Goal: Transaction & Acquisition: Purchase product/service

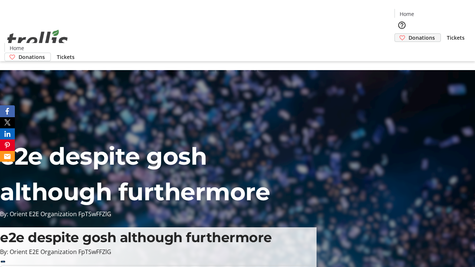
click at [409, 34] on span "Donations" at bounding box center [422, 38] width 26 height 8
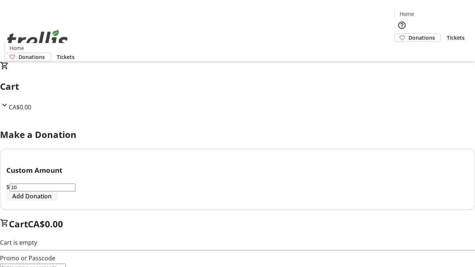
click at [52, 201] on span "Add Donation" at bounding box center [31, 196] width 39 height 9
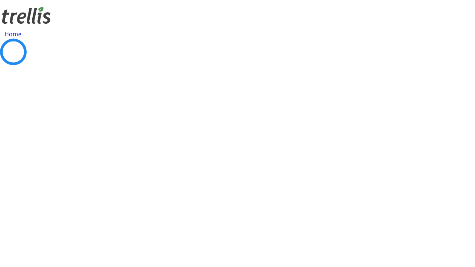
select select "CA"
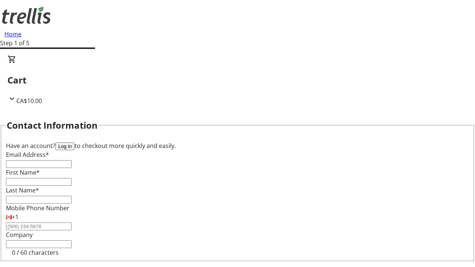
click at [75, 143] on button "Log in" at bounding box center [64, 147] width 19 height 8
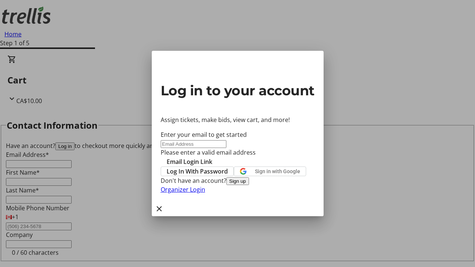
click at [249, 185] on button "Sign up" at bounding box center [238, 182] width 23 height 8
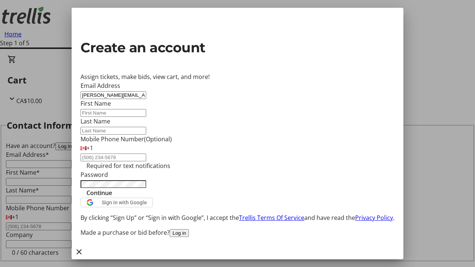
type input "[PERSON_NAME][EMAIL_ADDRESS][DOMAIN_NAME]"
type input "[PERSON_NAME]"
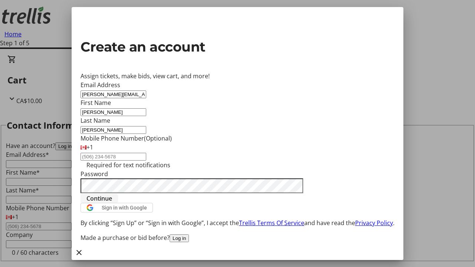
click at [112, 203] on span "Continue" at bounding box center [100, 198] width 26 height 9
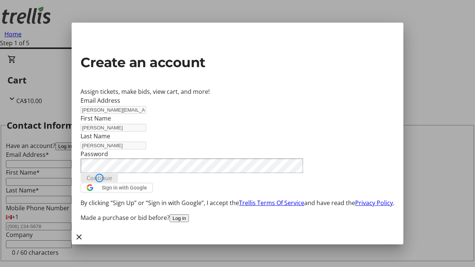
type input "[PERSON_NAME][EMAIL_ADDRESS][DOMAIN_NAME]"
type input "[PERSON_NAME]"
select select "CA"
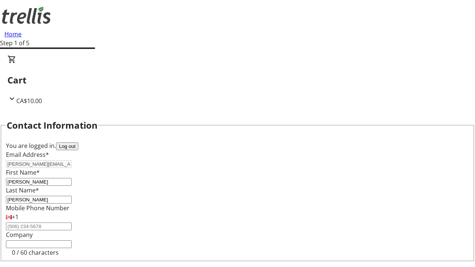
type input "[STREET_ADDRESS][PERSON_NAME]"
type input "Kelowna"
select select "BC"
type input "Kelowna"
type input "V1Y 0C2"
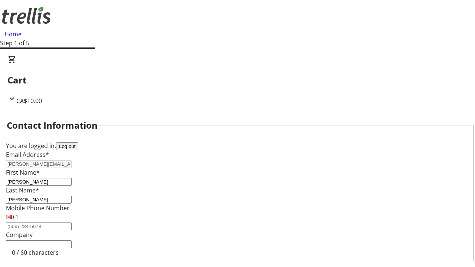
select select "BC"
select select "CA"
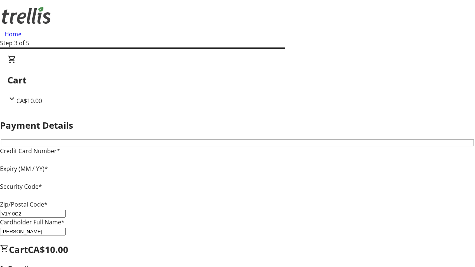
type input "V1Y 0C2"
